Goal: Use online tool/utility: Utilize a website feature to perform a specific function

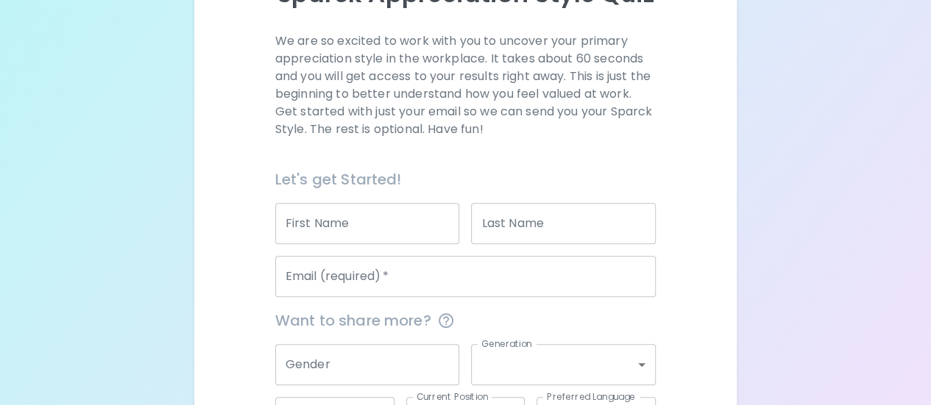
scroll to position [221, 0]
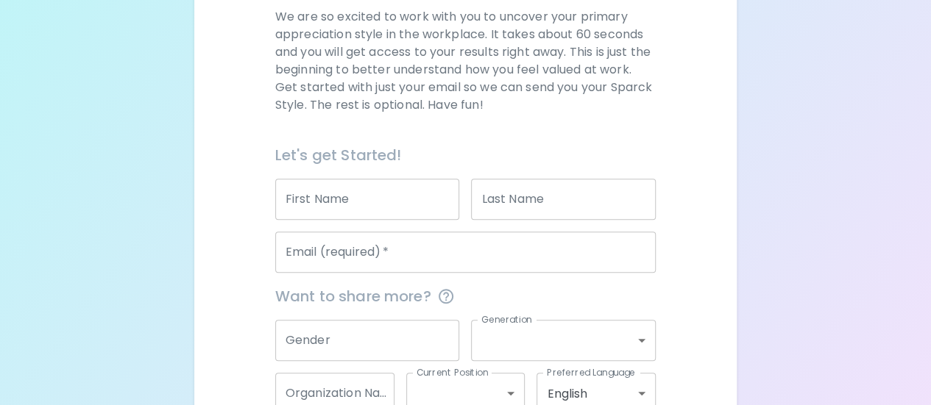
click at [331, 202] on input "First Name" at bounding box center [367, 199] width 185 height 41
type input "[PERSON_NAME]"
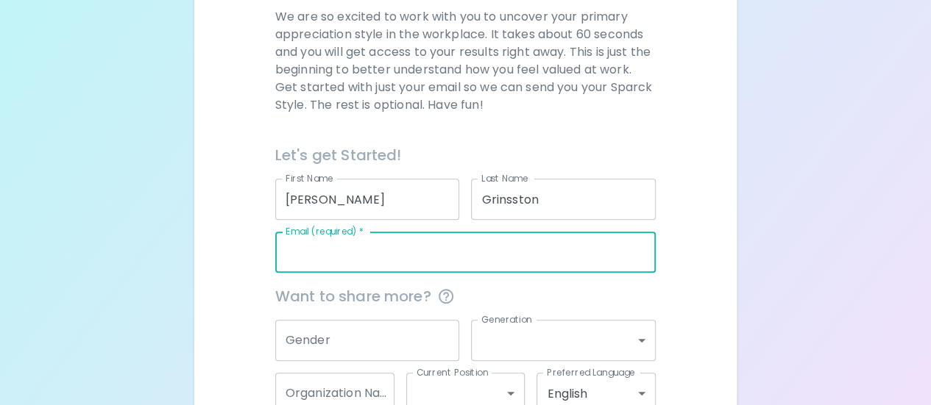
click at [552, 206] on input "Grinsston" at bounding box center [563, 199] width 185 height 41
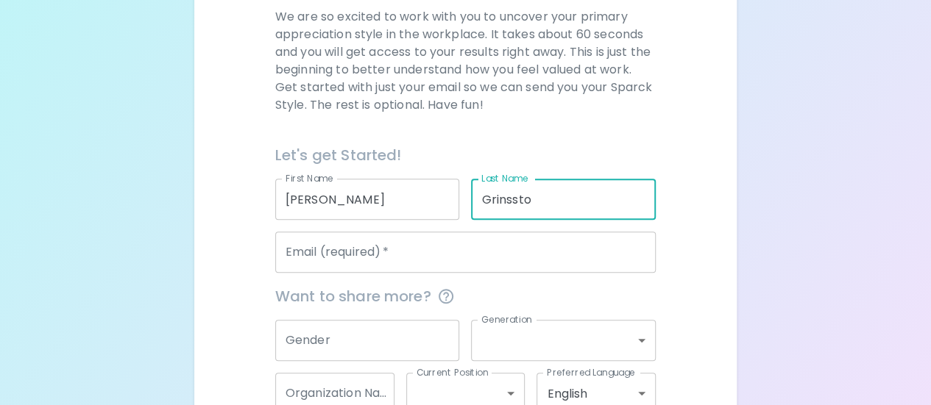
type input "Grinsston"
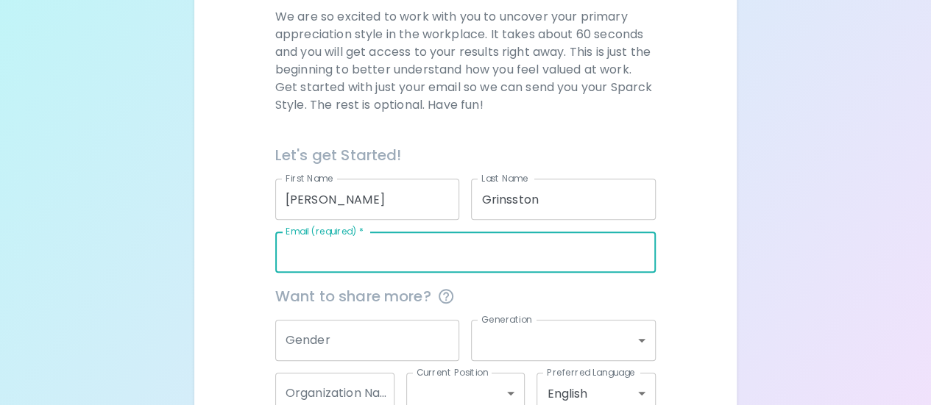
drag, startPoint x: 334, startPoint y: 246, endPoint x: 341, endPoint y: 245, distance: 7.4
click at [334, 246] on input "Email (required)   *" at bounding box center [465, 252] width 380 height 41
type input "[PERSON_NAME][EMAIL_ADDRESS][PERSON_NAME][DOMAIN_NAME]"
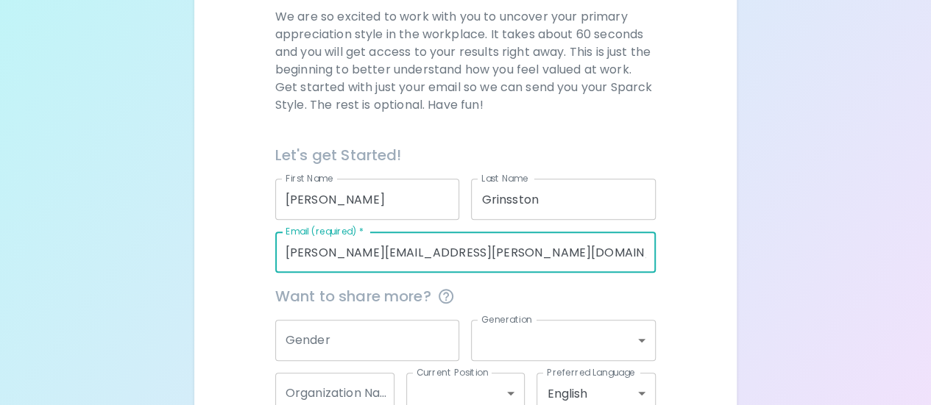
click at [351, 348] on input "Gender" at bounding box center [367, 340] width 185 height 41
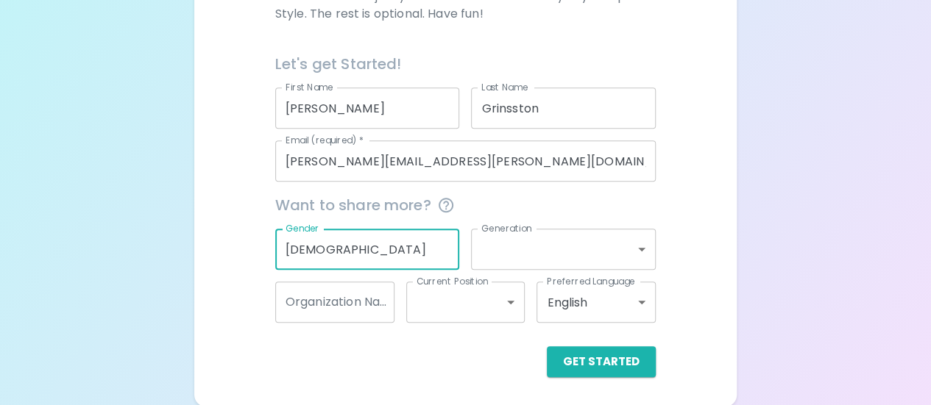
scroll to position [313, 0]
type input "[DEMOGRAPHIC_DATA]"
click at [578, 244] on body "Sparck Appreciation Style Quiz We are so excited to work with you to uncover yo…" at bounding box center [465, 46] width 931 height 719
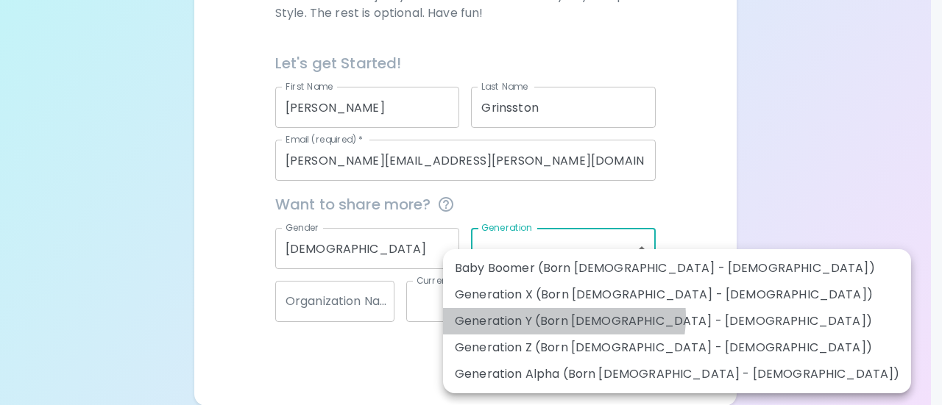
click at [558, 317] on li "Generation Y (Born [DEMOGRAPHIC_DATA] - [DEMOGRAPHIC_DATA])" at bounding box center [677, 321] width 468 height 26
type input "generation_y"
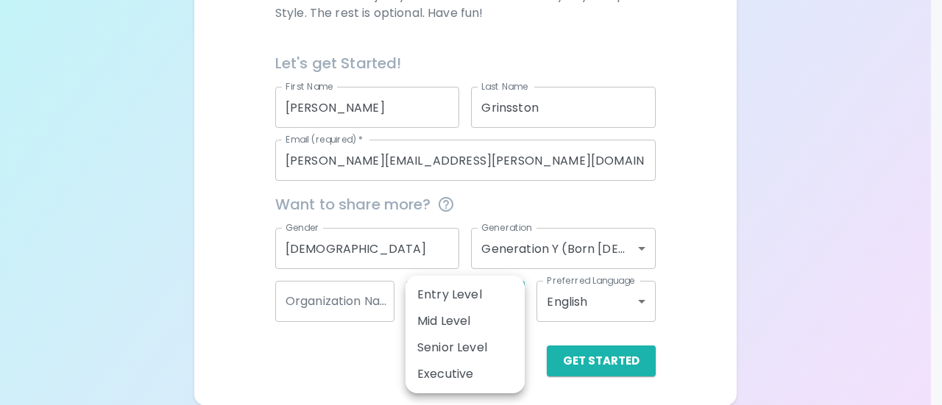
click at [520, 304] on body "Sparck Appreciation Style Quiz We are so excited to work with you to uncover yo…" at bounding box center [471, 46] width 942 height 719
click at [480, 323] on li "Mid Level" at bounding box center [464, 321] width 119 height 26
type input "mid_level"
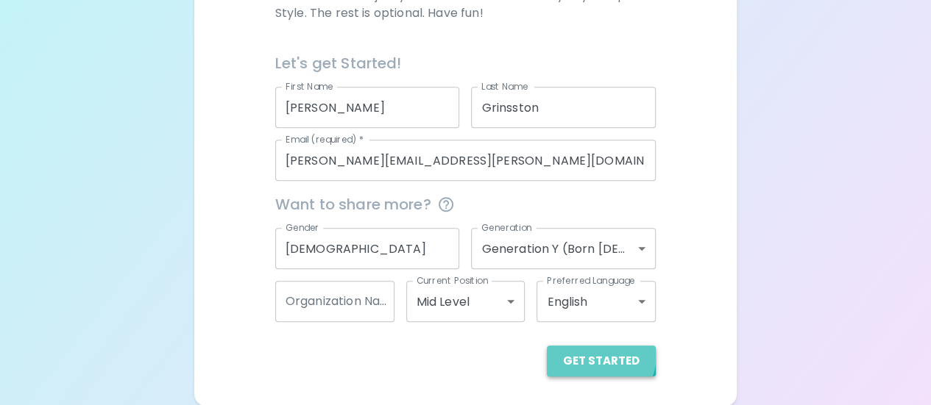
click at [589, 352] on button "Get Started" at bounding box center [601, 361] width 109 height 31
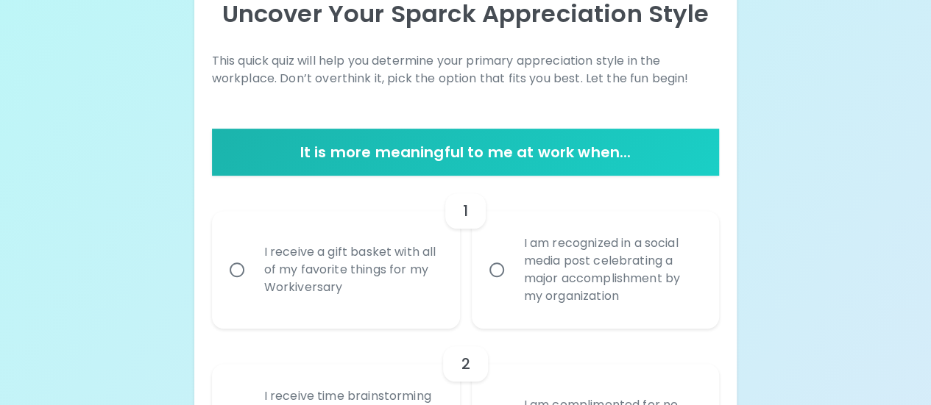
scroll to position [239, 0]
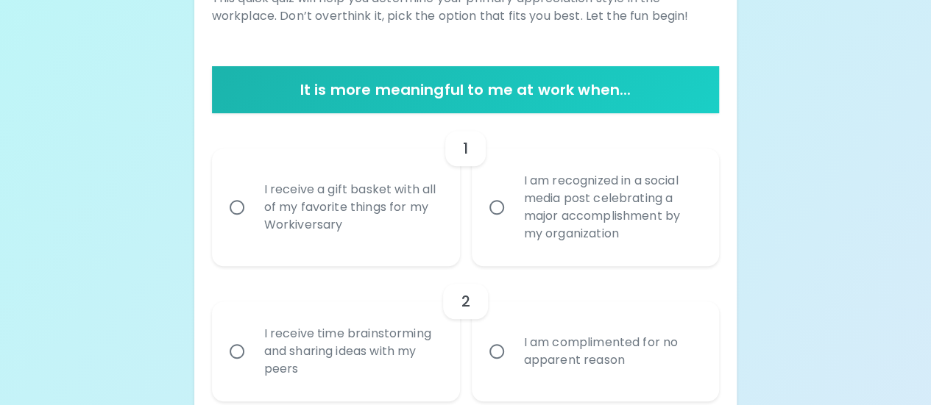
click at [240, 205] on input "I receive a gift basket with all of my favorite things for my Workiversary" at bounding box center [236, 207] width 31 height 31
radio input "true"
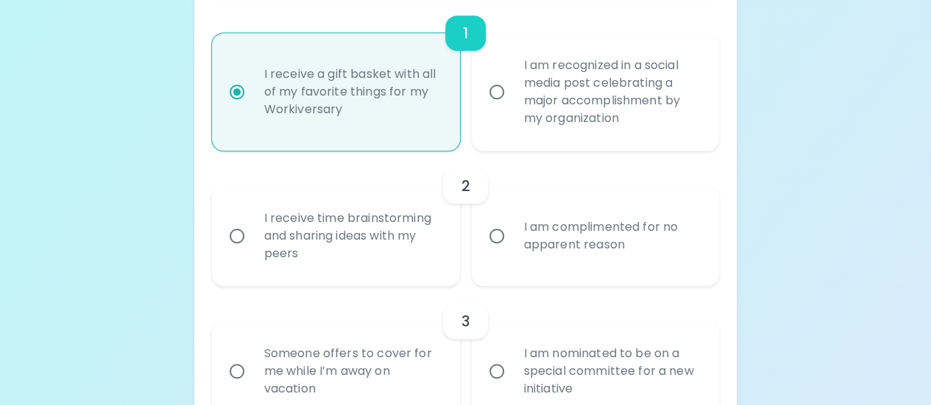
scroll to position [357, 0]
click at [241, 232] on input "I receive time brainstorming and sharing ideas with my peers" at bounding box center [236, 234] width 31 height 31
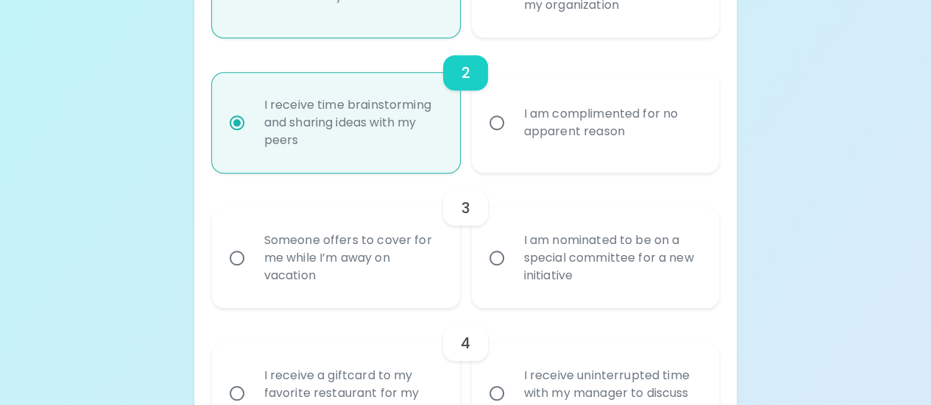
scroll to position [475, 0]
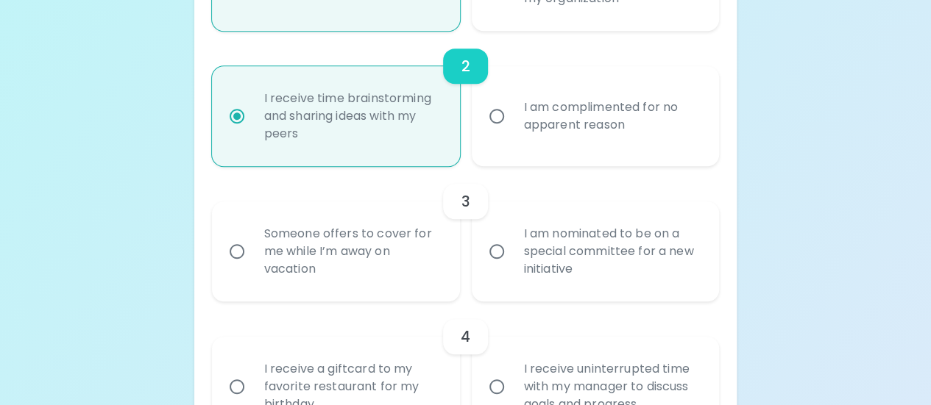
radio input "true"
click at [240, 252] on input "Someone offers to cover for me while I’m away on vacation" at bounding box center [236, 251] width 31 height 31
radio input "false"
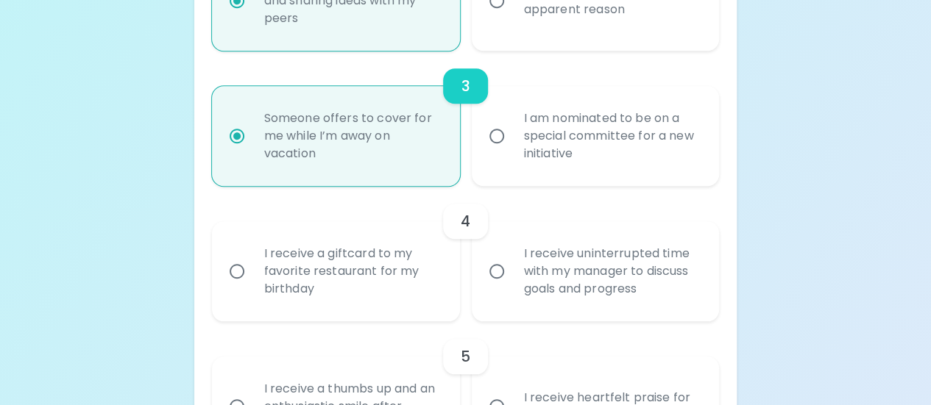
scroll to position [592, 0]
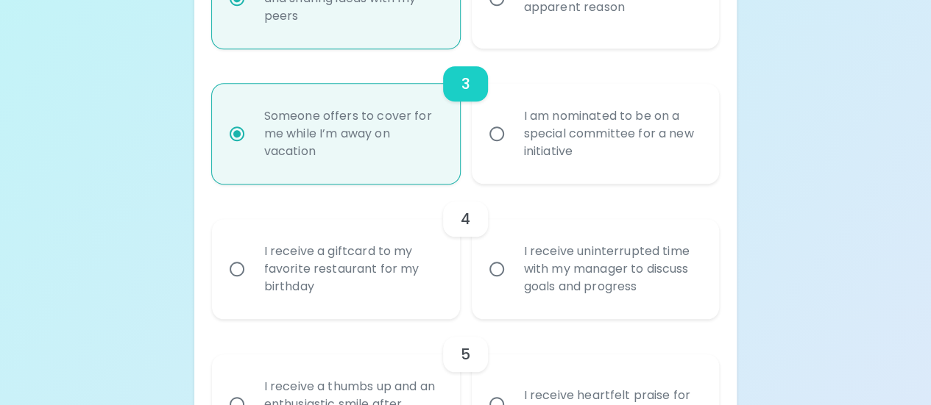
radio input "true"
click at [238, 269] on input "I receive a giftcard to my favorite restaurant for my birthday" at bounding box center [236, 269] width 31 height 31
radio input "false"
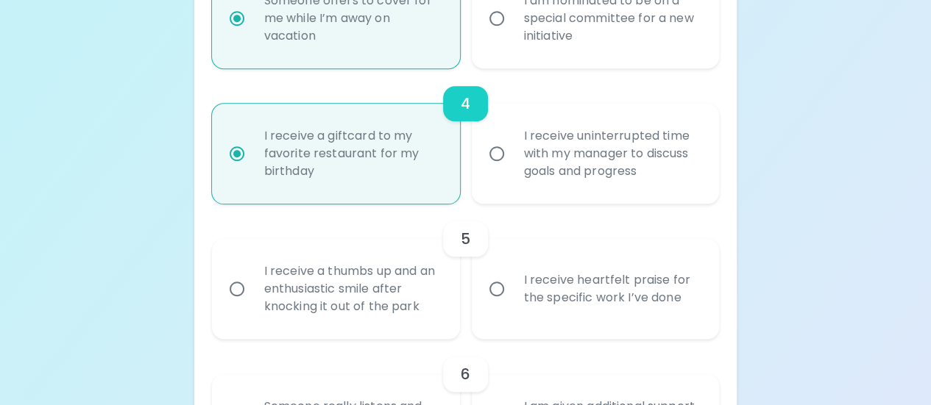
scroll to position [710, 0]
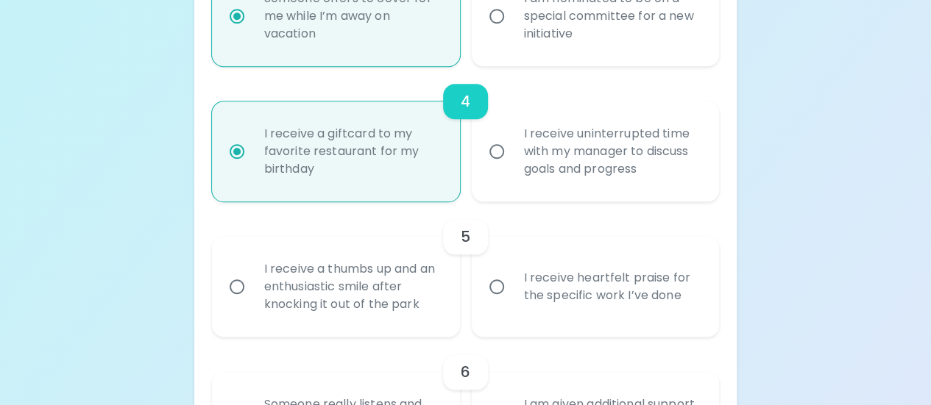
radio input "true"
click at [494, 286] on input "I receive heartfelt praise for the specific work I’ve done" at bounding box center [496, 286] width 31 height 31
radio input "false"
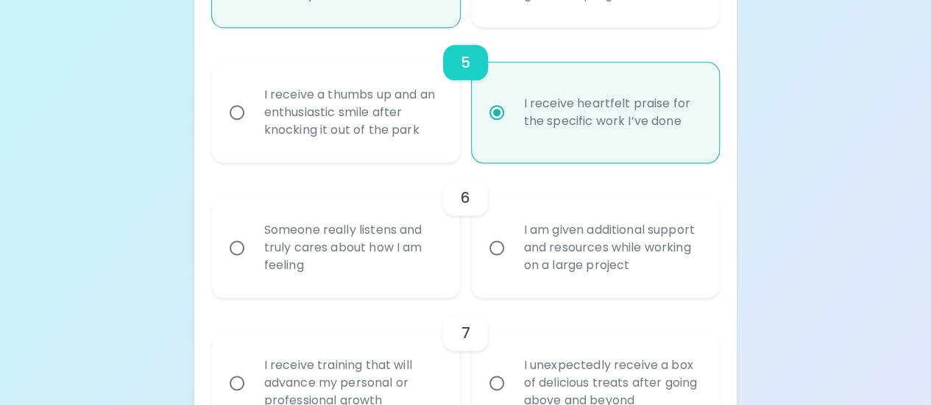
scroll to position [975, 0]
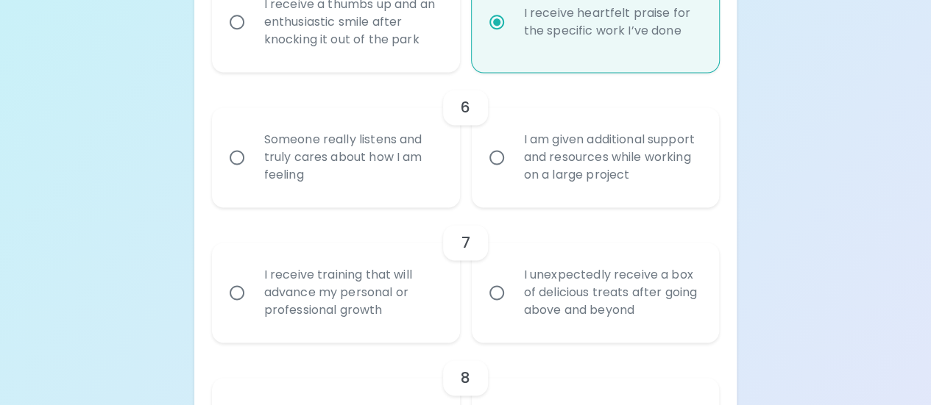
radio input "true"
click at [494, 160] on input "I am given additional support and resources while working on a large project" at bounding box center [496, 157] width 31 height 31
radio input "false"
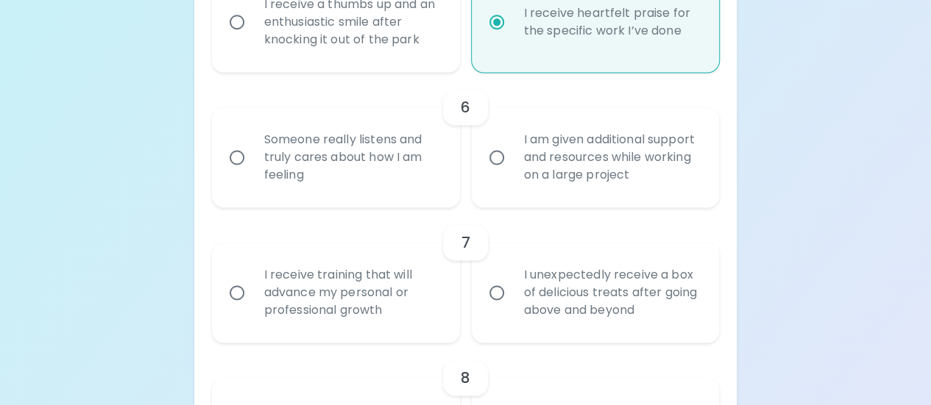
radio input "false"
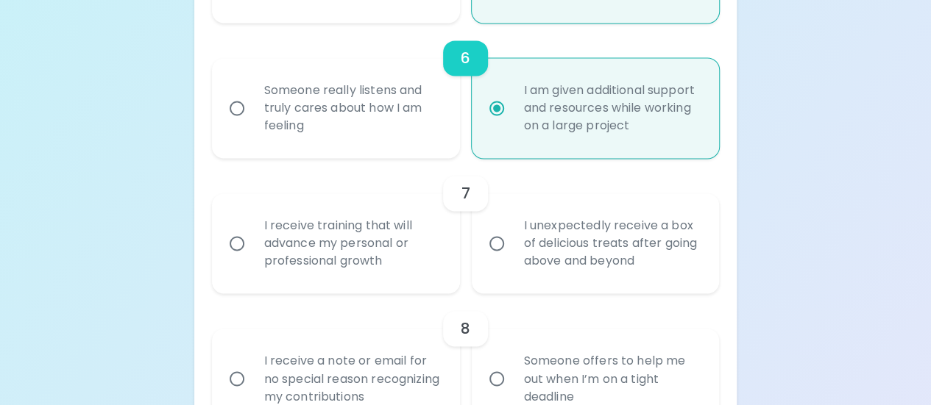
scroll to position [1093, 0]
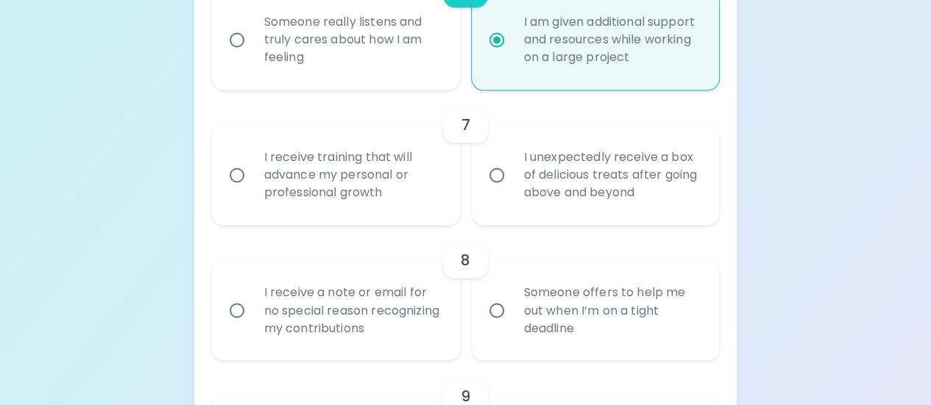
radio input "true"
click at [239, 168] on input "I receive training that will advance my personal or professional growth" at bounding box center [236, 175] width 31 height 31
radio input "false"
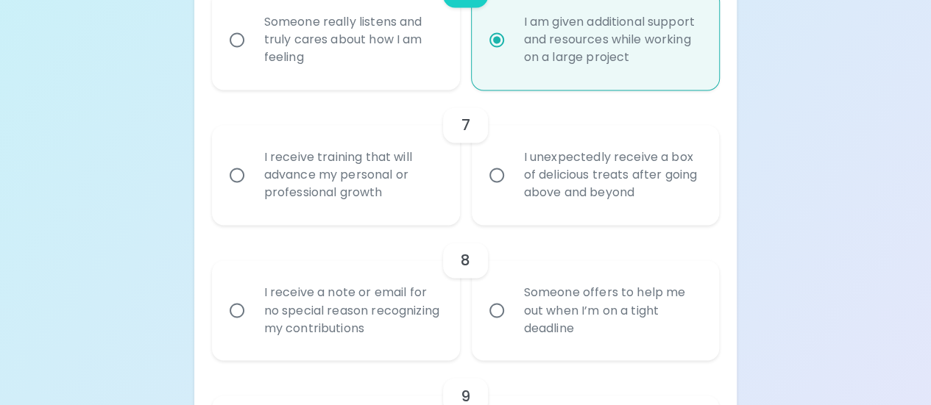
radio input "false"
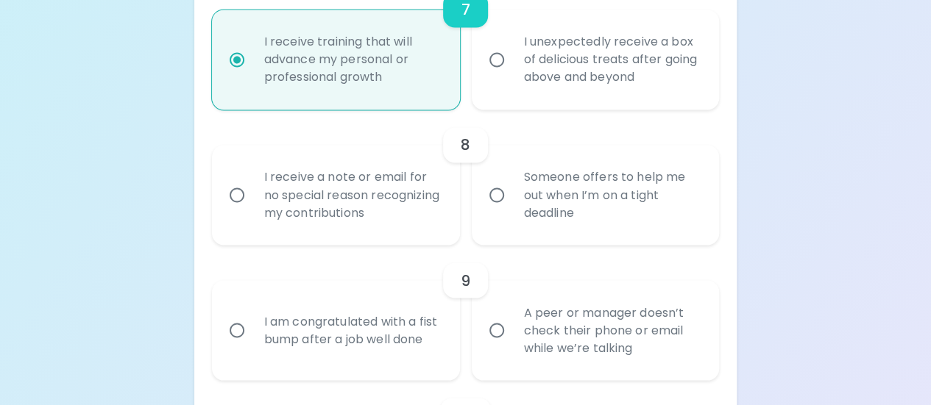
scroll to position [1210, 0]
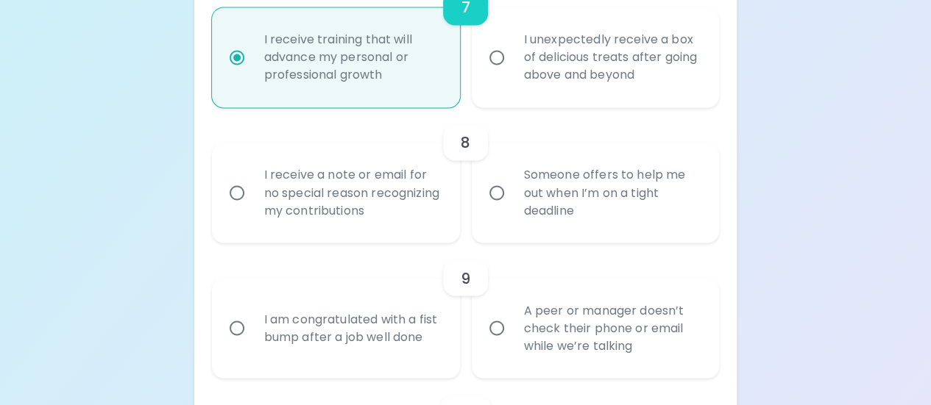
radio input "true"
click at [240, 197] on input "I receive a note or email for no special reason recognizing my contributions" at bounding box center [236, 192] width 31 height 31
radio input "false"
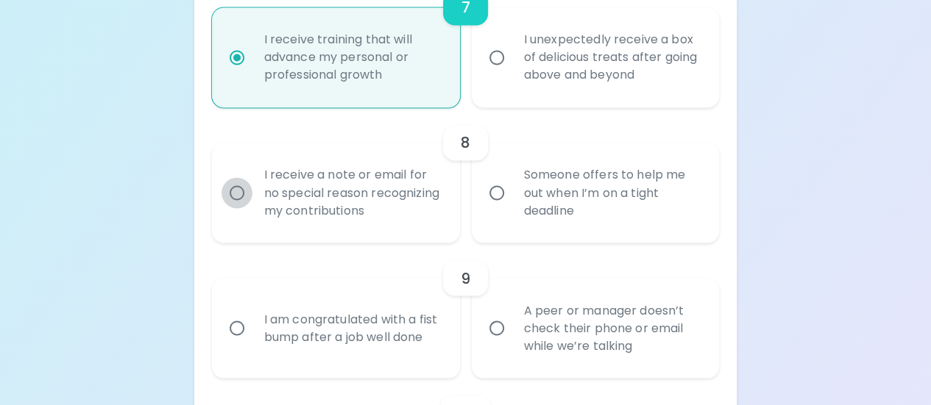
radio input "false"
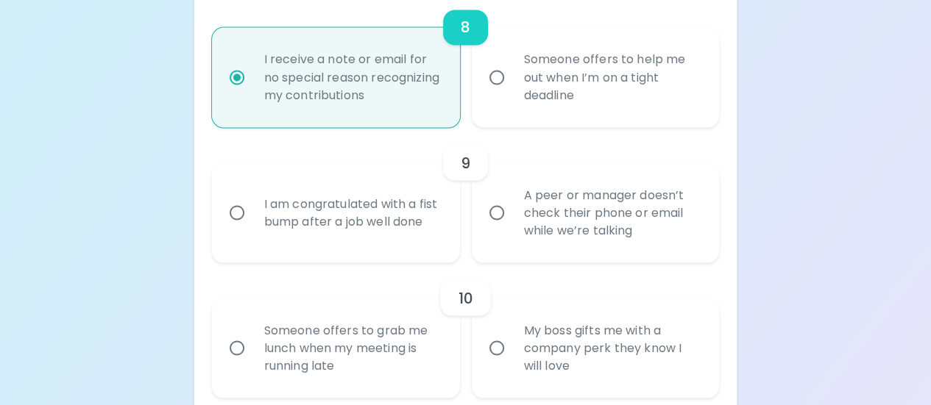
scroll to position [1328, 0]
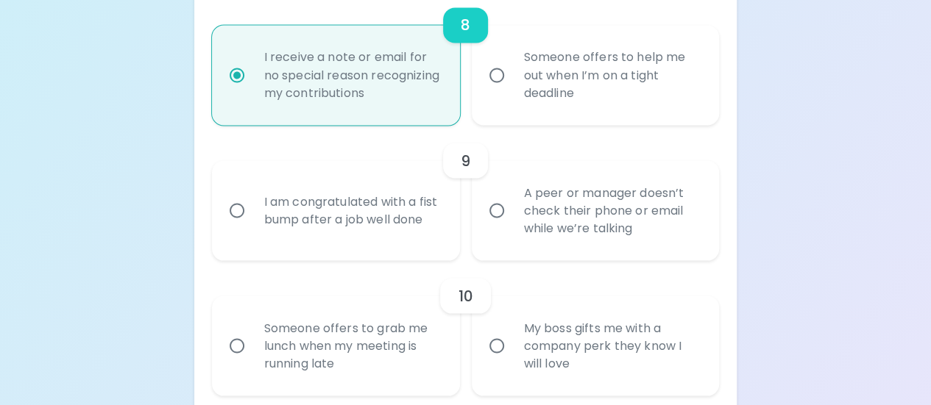
radio input "true"
click at [240, 210] on input "I am congratulated with a fist bump after a job well done" at bounding box center [236, 210] width 31 height 31
radio input "false"
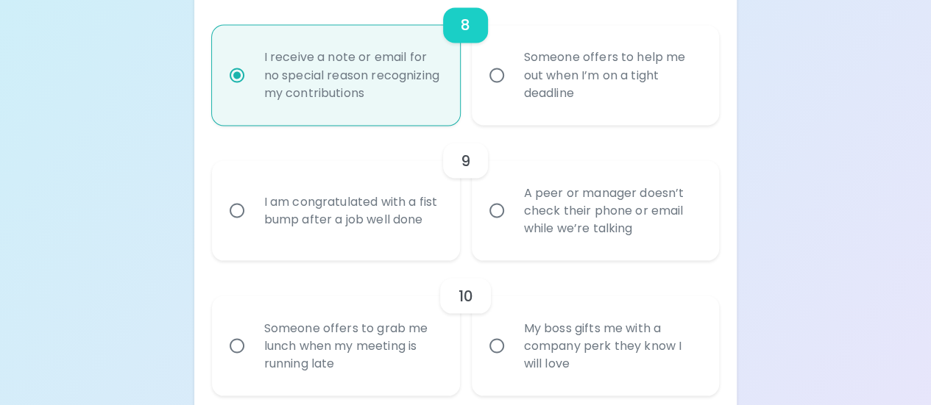
radio input "false"
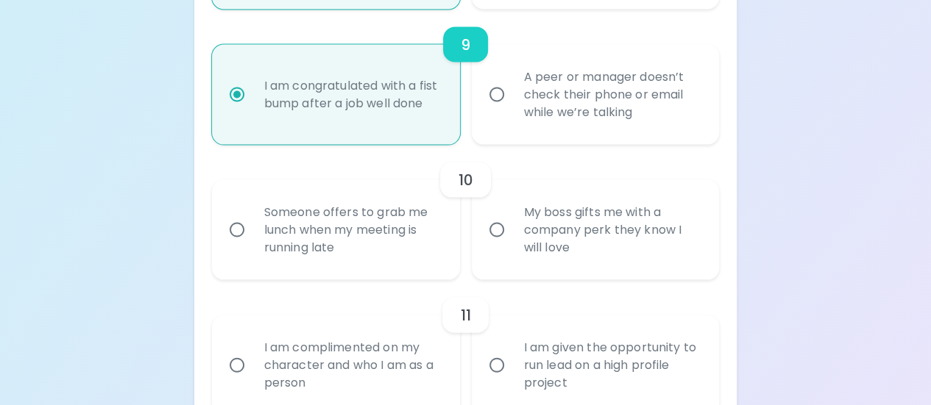
scroll to position [1446, 0]
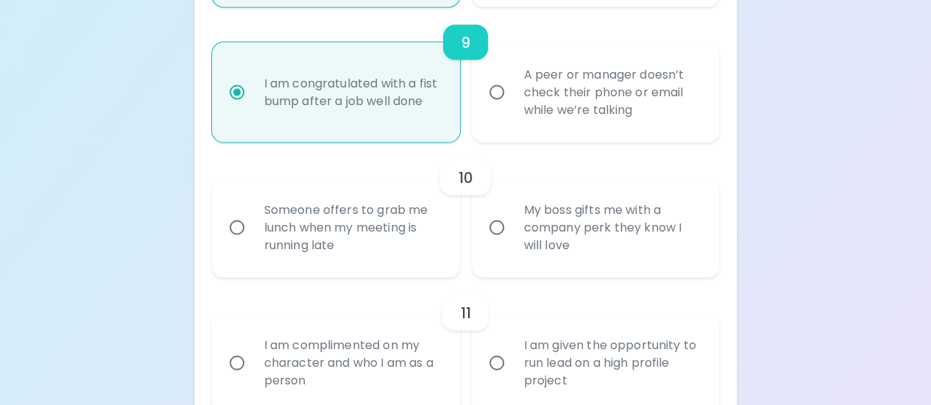
radio input "true"
click at [242, 229] on input "Someone offers to grab me lunch when my meeting is running late" at bounding box center [236, 228] width 31 height 31
radio input "false"
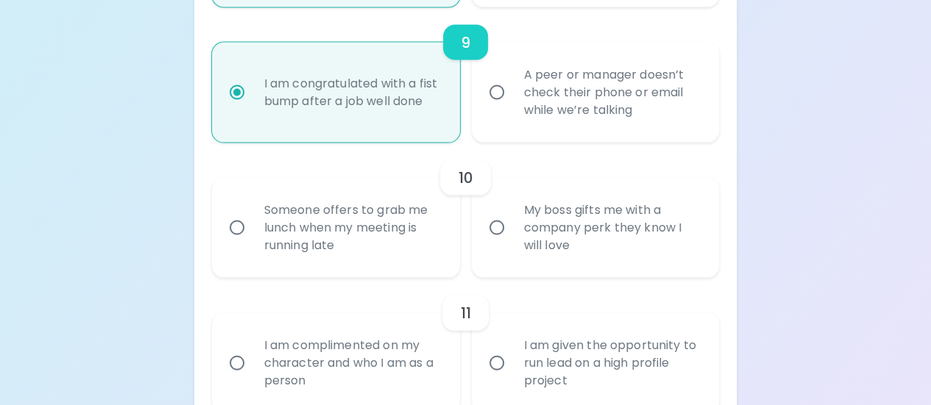
radio input "false"
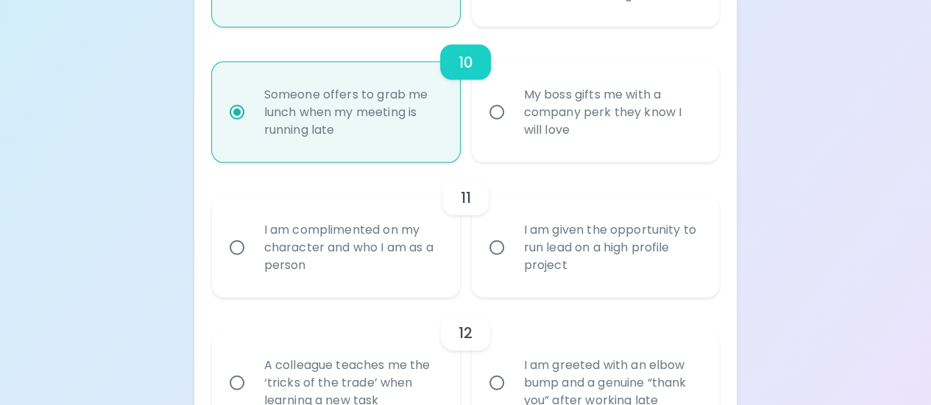
scroll to position [1564, 0]
radio input "true"
click at [237, 247] on input "I am complimented on my character and who I am as a person" at bounding box center [236, 245] width 31 height 31
radio input "false"
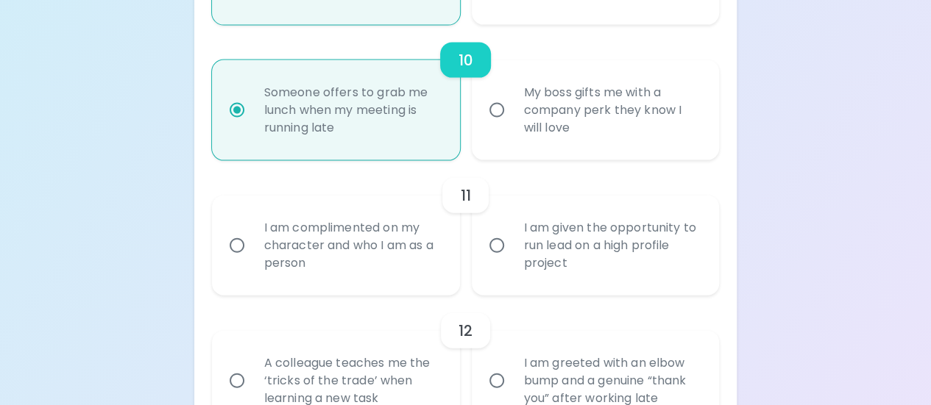
radio input "false"
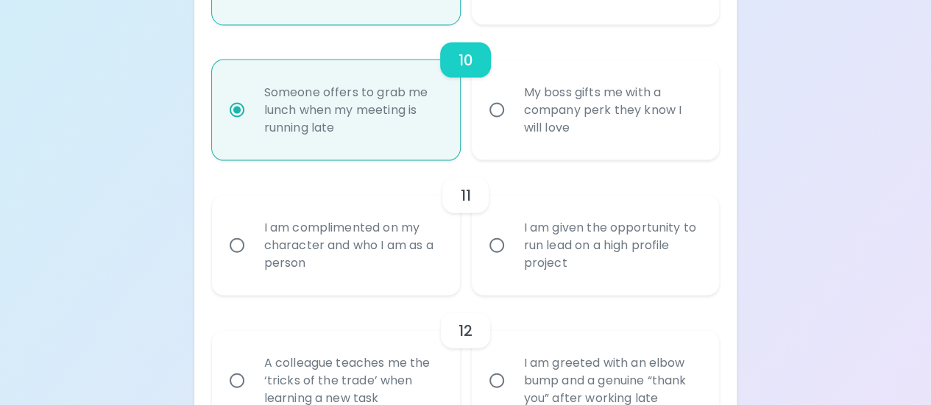
radio input "false"
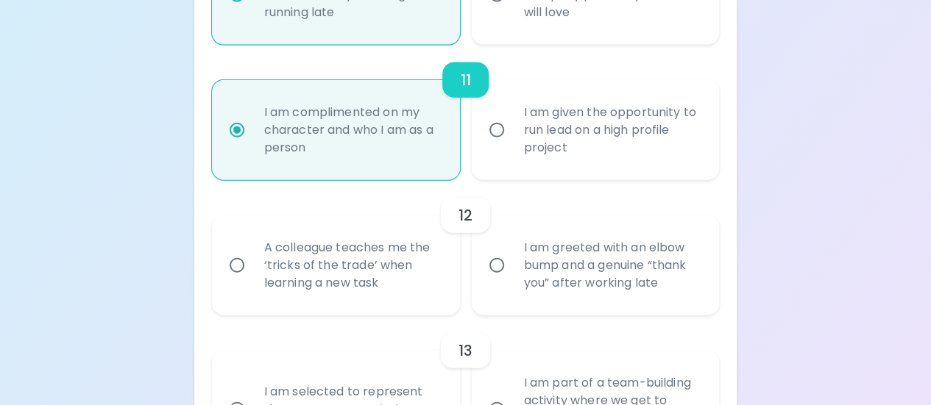
scroll to position [1681, 0]
radio input "true"
click at [236, 266] on input "A colleague teaches me the ‘tricks of the trade’ when learning a new task" at bounding box center [236, 263] width 31 height 31
radio input "false"
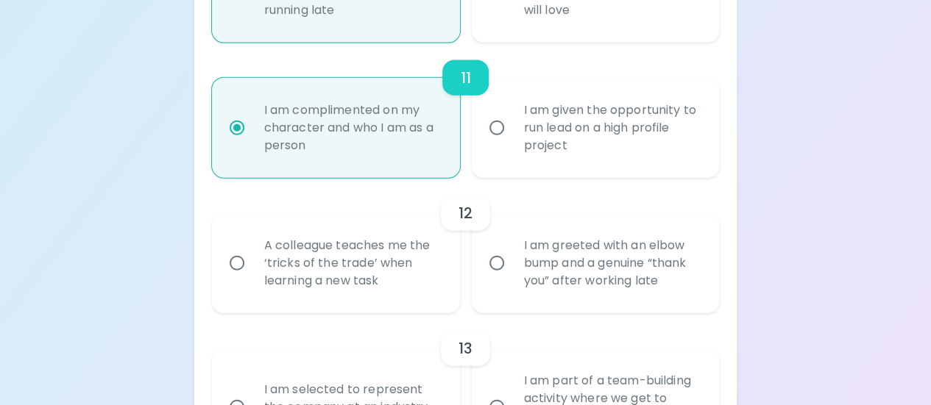
radio input "false"
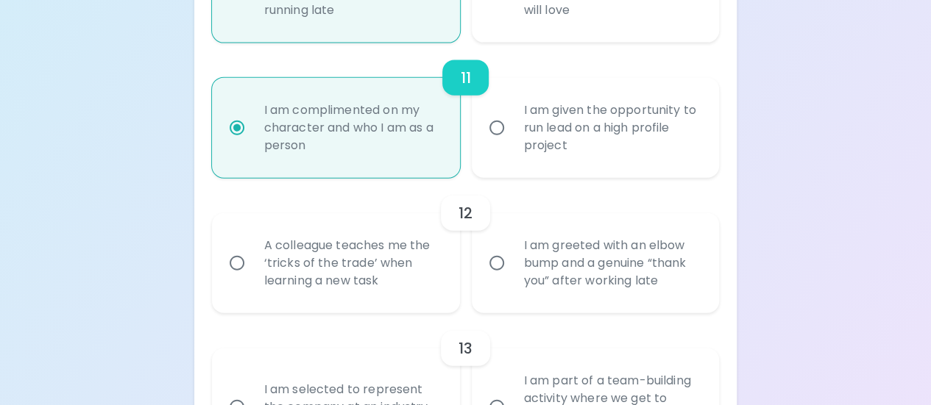
radio input "false"
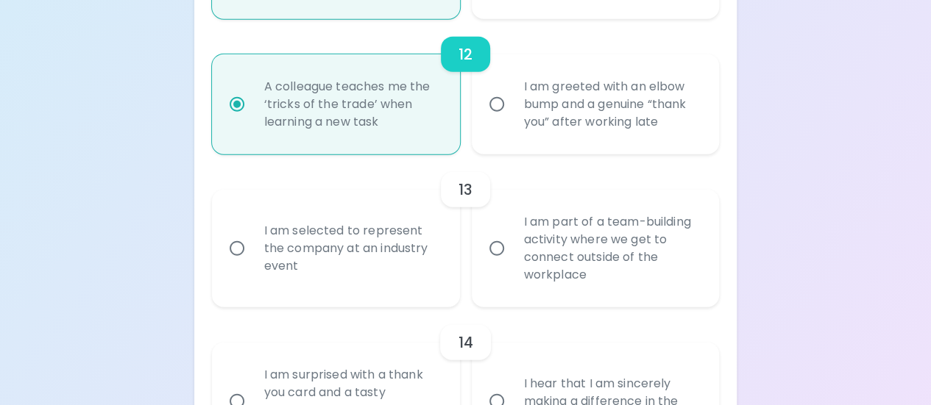
scroll to position [1873, 0]
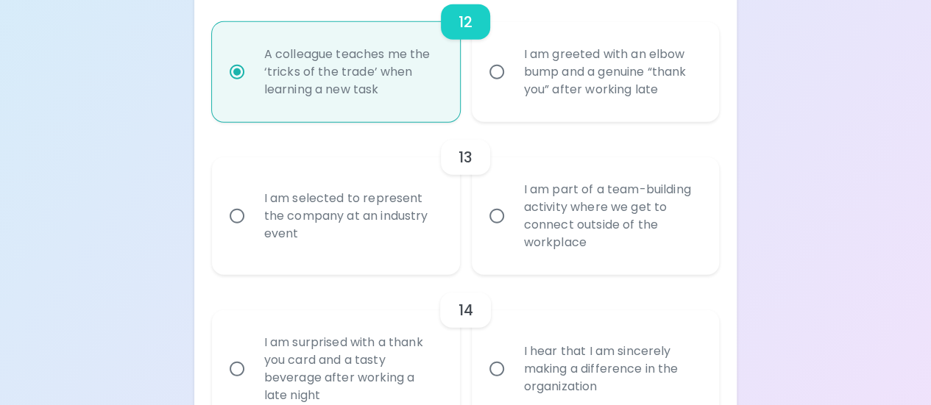
radio input "true"
click at [497, 215] on input "I am part of a team-building activity where we get to connect outside of the wo…" at bounding box center [496, 216] width 31 height 31
radio input "false"
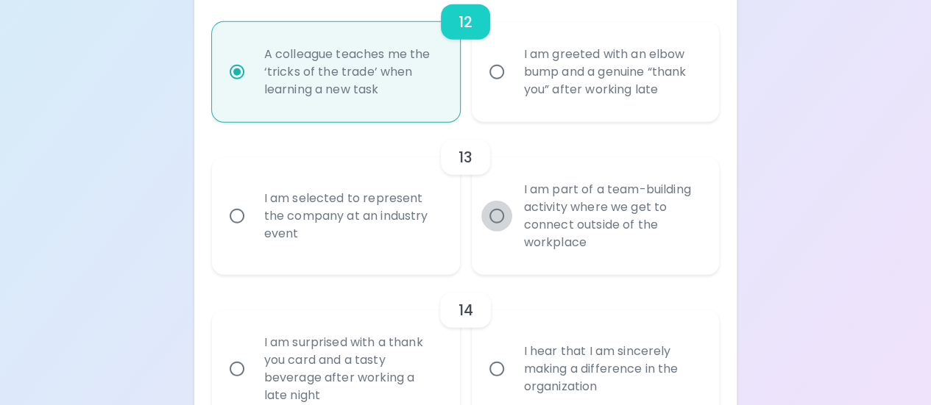
radio input "false"
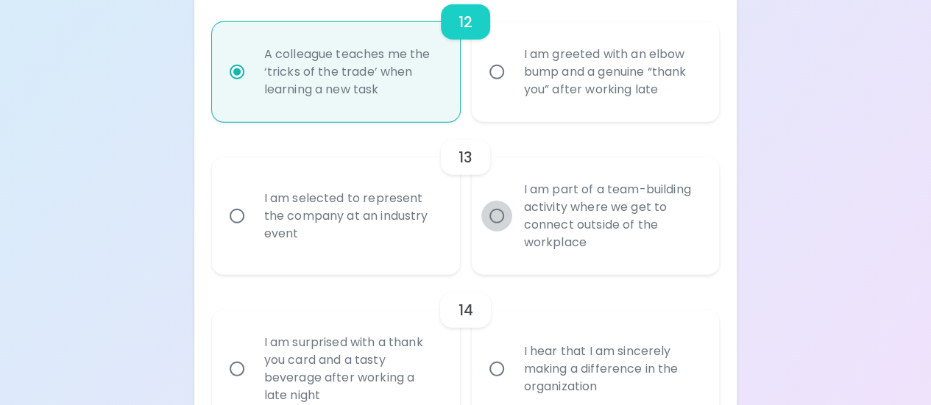
radio input "false"
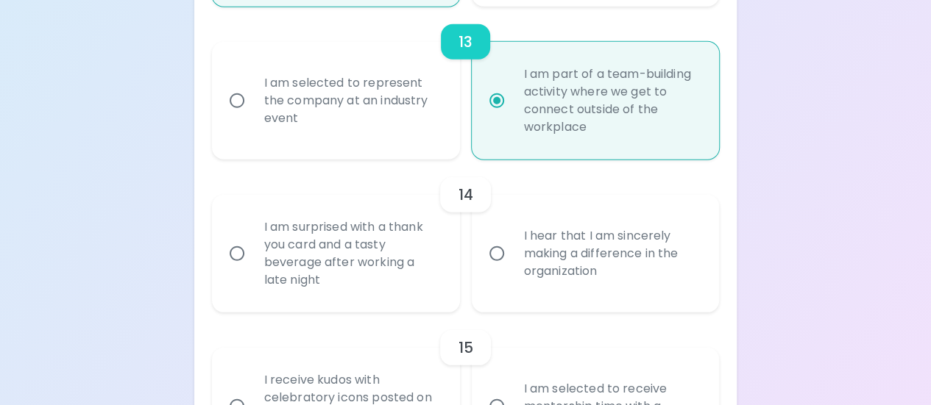
scroll to position [1990, 0]
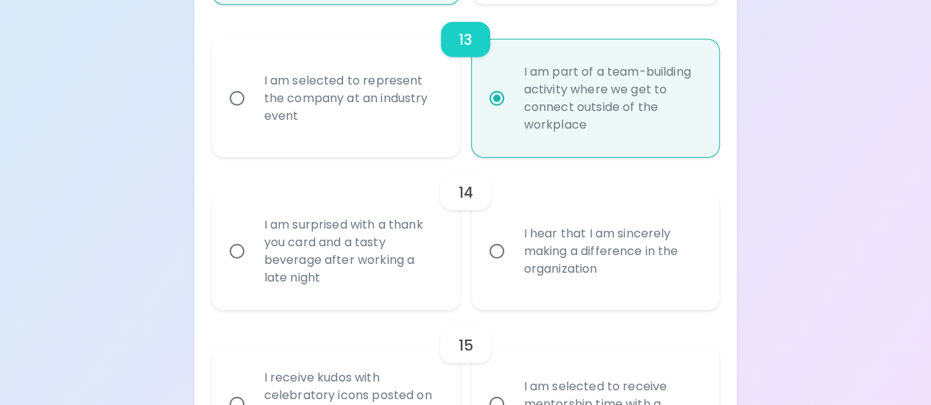
radio input "true"
click at [500, 249] on input "I hear that I am sincerely making a difference in the organization" at bounding box center [496, 251] width 31 height 31
radio input "false"
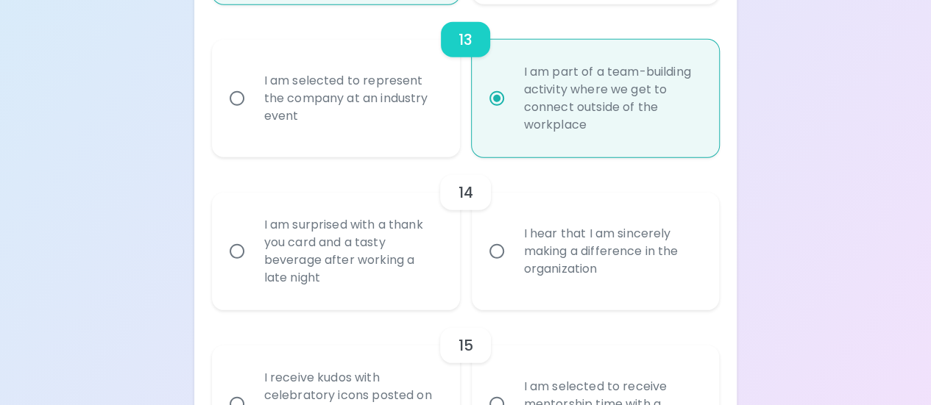
radio input "false"
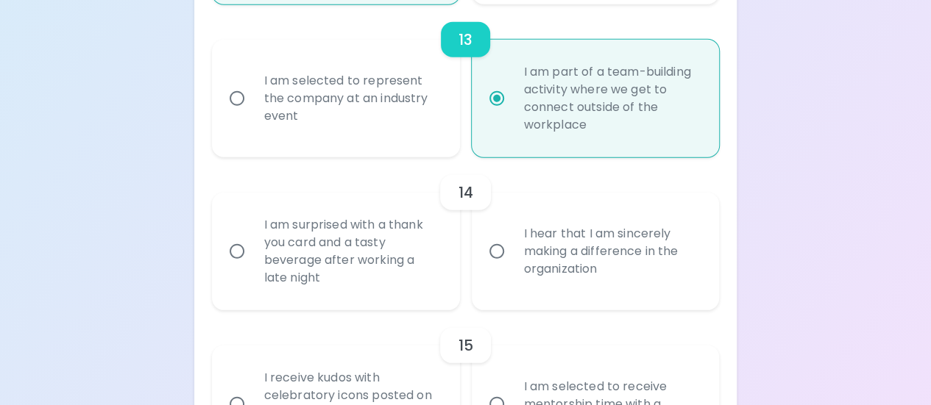
radio input "false"
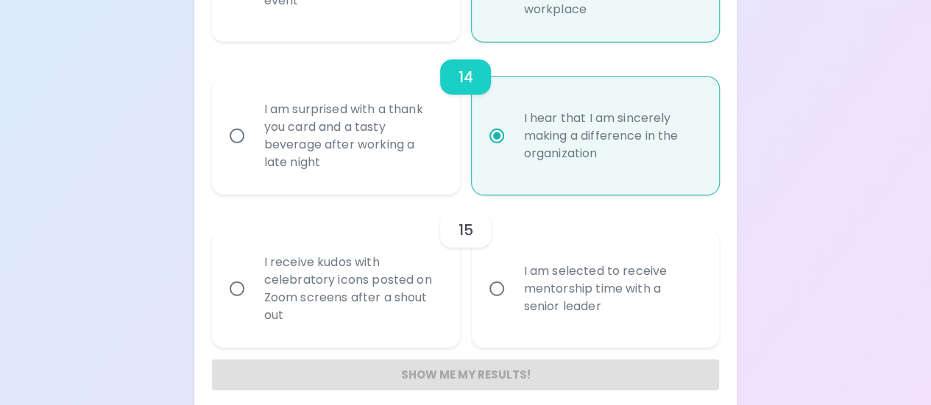
scroll to position [2108, 0]
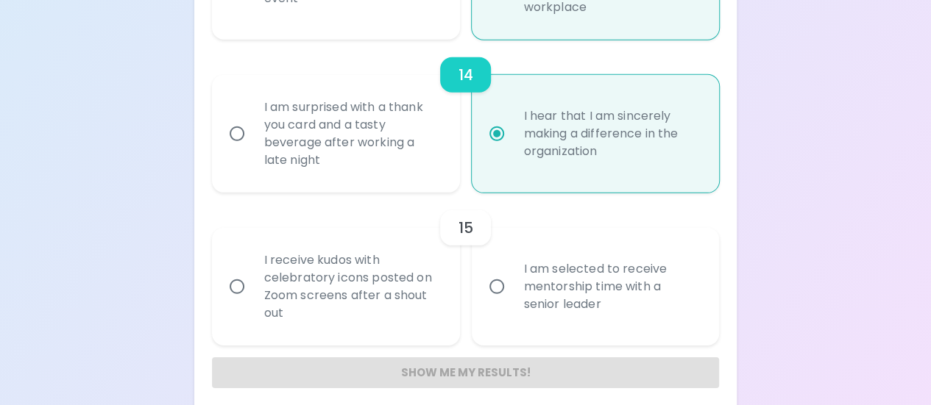
radio input "true"
click at [499, 287] on input "I am selected to receive mentorship time with a senior leader" at bounding box center [496, 286] width 31 height 31
radio input "false"
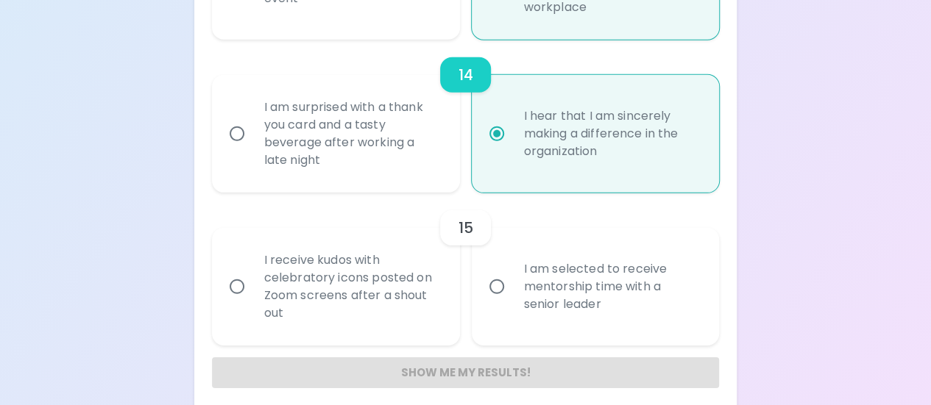
radio input "false"
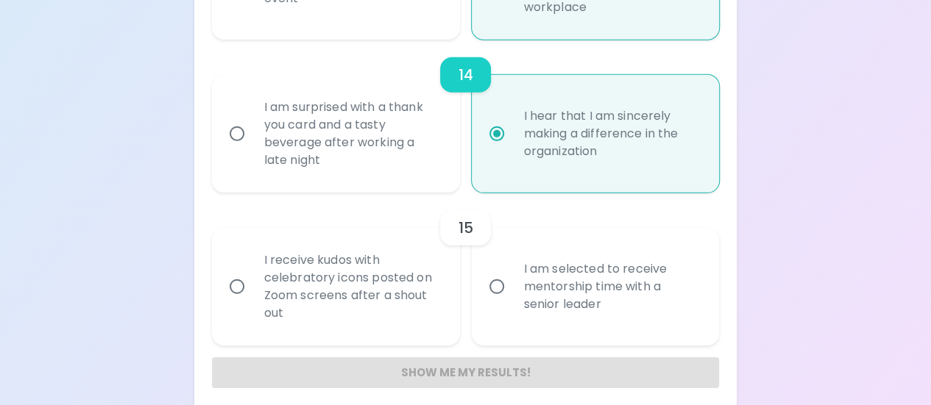
radio input "false"
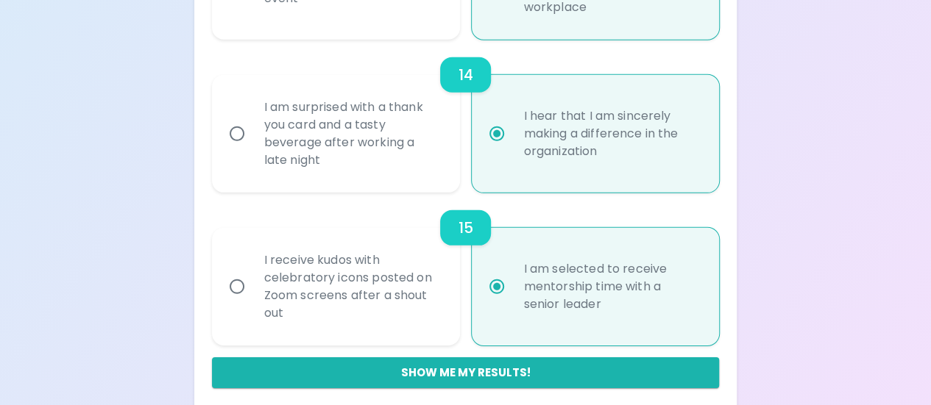
scroll to position [2120, 0]
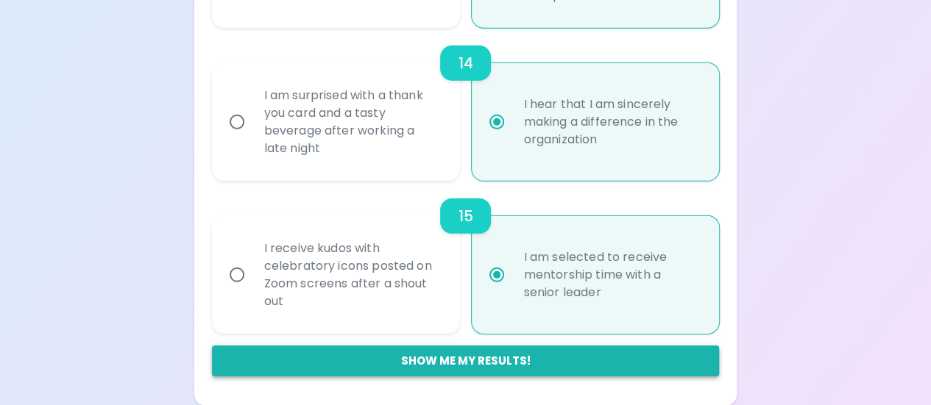
radio input "true"
click at [469, 364] on button "Show me my results!" at bounding box center [466, 361] width 508 height 31
radio input "false"
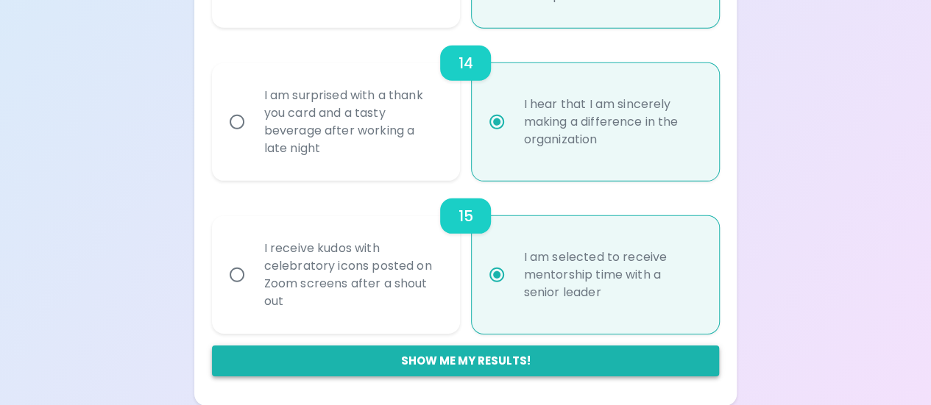
radio input "false"
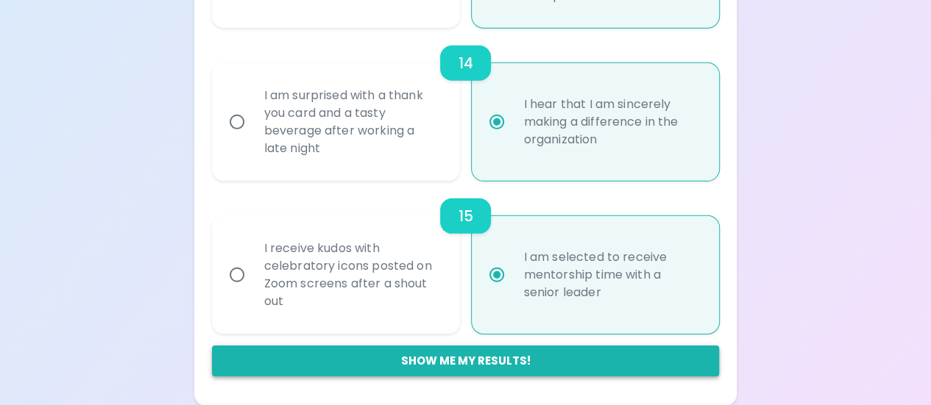
radio input "false"
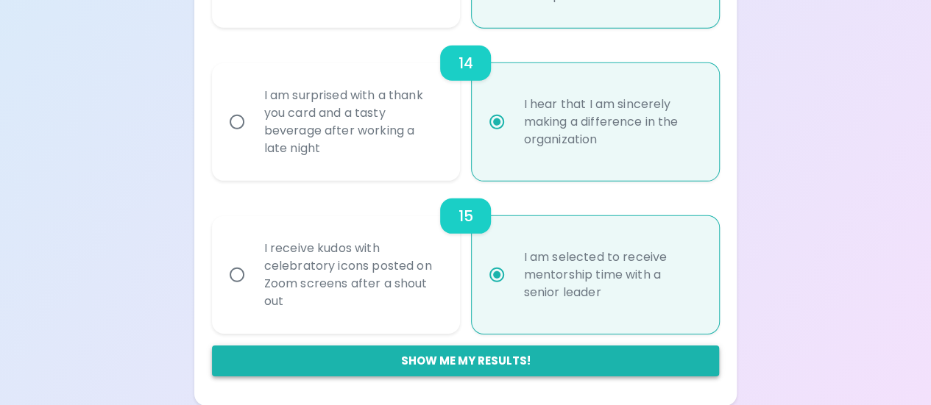
radio input "false"
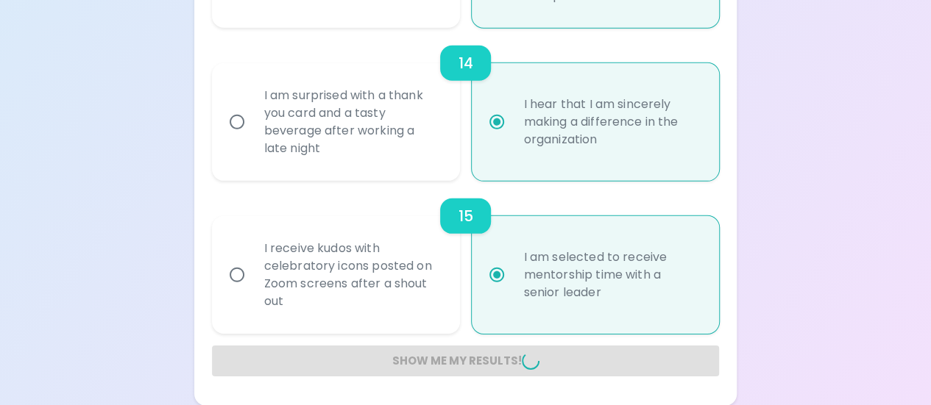
radio input "false"
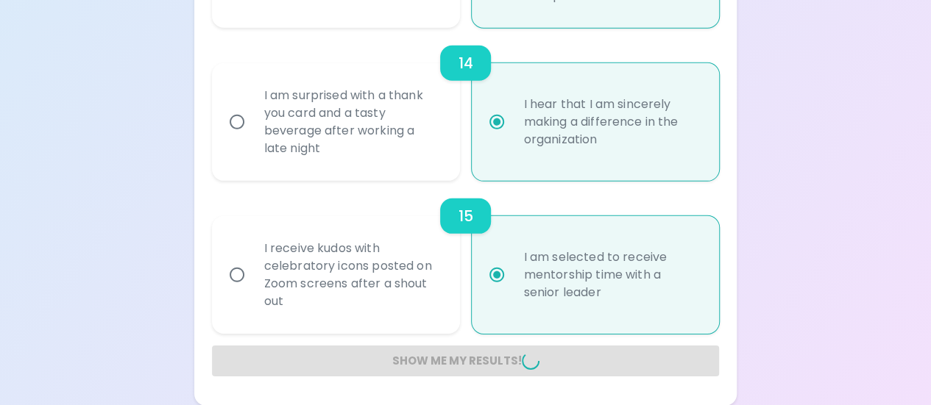
radio input "false"
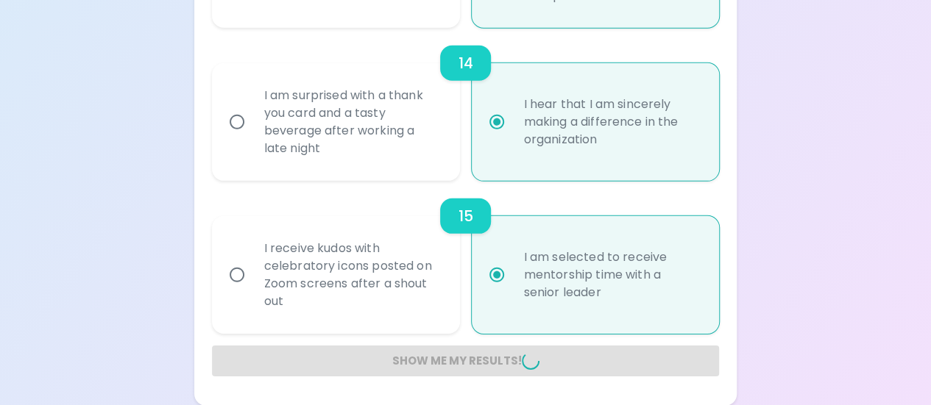
radio input "false"
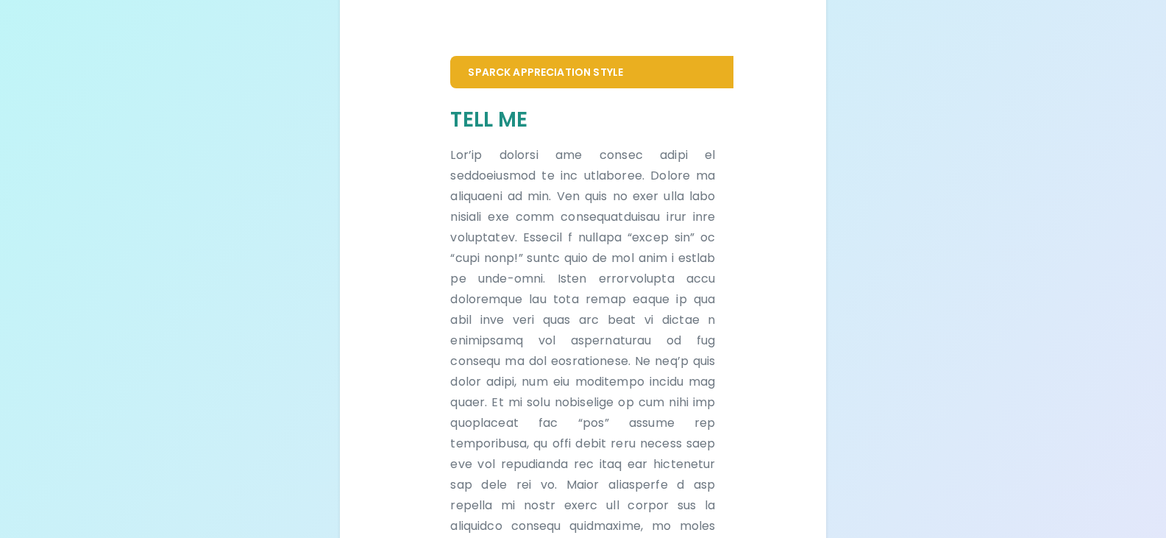
scroll to position [381, 0]
